Goal: Task Accomplishment & Management: Complete application form

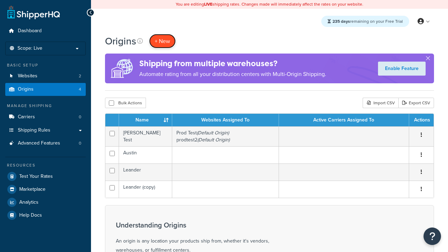
click at [162, 41] on span "+ New" at bounding box center [162, 41] width 15 height 8
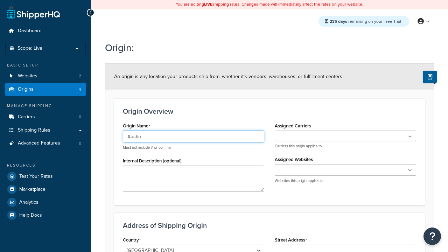
type input "Austin"
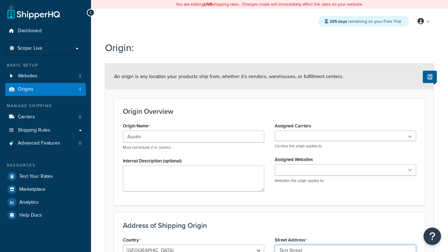
type input "Test Street"
type input "Austin"
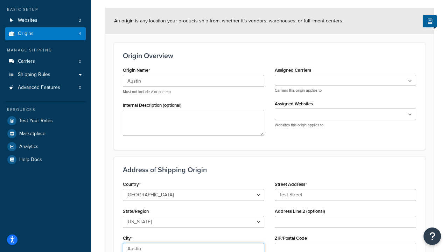
select select "43"
type input "Austin"
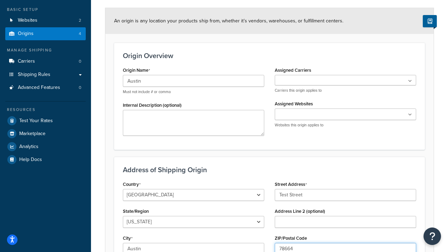
type input "78664"
